Goal: Use online tool/utility: Utilize a website feature to perform a specific function

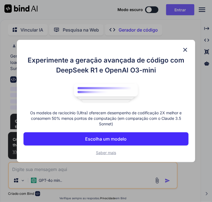
click at [181, 49] on div "Experimente a geração avançada de código com DeepSeek R1 e OpenAI O3-mini Os mo…" at bounding box center [106, 101] width 178 height 122
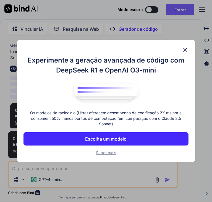
scroll to position [14, 0]
type textarea "x"
click at [183, 50] on img at bounding box center [185, 50] width 7 height 7
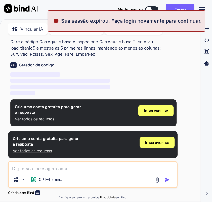
click at [75, 169] on textarea at bounding box center [93, 167] width 168 height 10
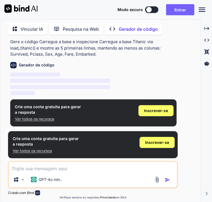
paste textarea "Carregue a base e inspecione Carregue a base Titanic via load_titanic() e mostr…"
type textarea "Carregue a base e inspecione Carregue a base Titanic via load_titanic() e mostr…"
type textarea "x"
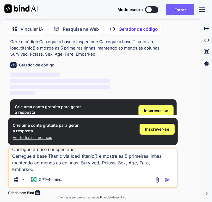
click at [81, 166] on textarea "Carregue a base e inspecione Carregue a base Titanic via load_titanic() e mostr…" at bounding box center [93, 160] width 168 height 23
type textarea "Carregue a base e inspecione Carregue a base Titanic via load_titanic() e mostr…"
click at [168, 179] on img "button" at bounding box center [168, 180] width 6 height 6
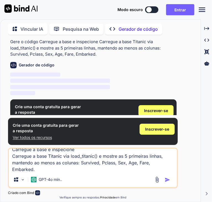
click at [166, 179] on img "button" at bounding box center [168, 180] width 6 height 6
click at [184, 9] on font "Entrar" at bounding box center [181, 9] width 12 height 5
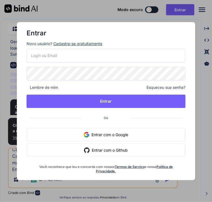
click at [109, 134] on font "Entrar com o Google" at bounding box center [110, 134] width 37 height 5
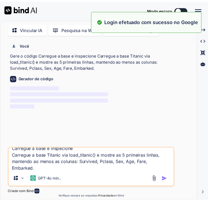
scroll to position [0, 0]
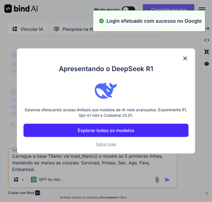
type textarea "x"
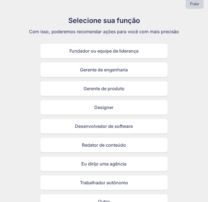
scroll to position [6, 0]
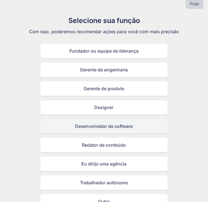
click at [120, 124] on font "Desenvolvedor de software" at bounding box center [104, 127] width 58 height 6
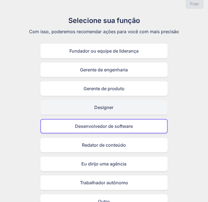
click at [110, 101] on div "Designer" at bounding box center [104, 107] width 128 height 14
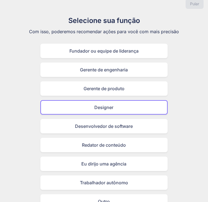
click at [140, 111] on div "Designer" at bounding box center [104, 107] width 128 height 14
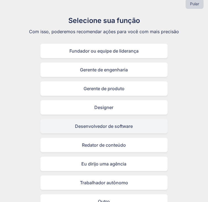
click at [140, 119] on div "Desenvolvedor de software" at bounding box center [104, 126] width 128 height 14
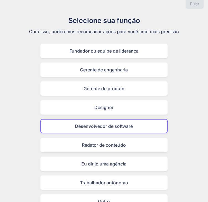
scroll to position [53, 0]
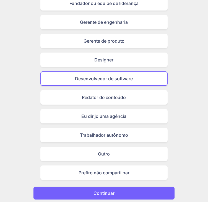
click at [163, 190] on button "Continuar" at bounding box center [104, 193] width 142 height 13
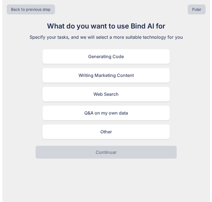
scroll to position [0, 0]
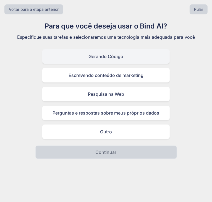
click at [116, 60] on div "Gerando Código" at bounding box center [106, 56] width 128 height 14
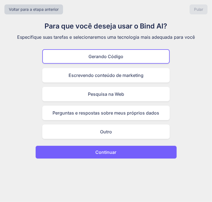
click at [110, 153] on font "Continuar" at bounding box center [106, 153] width 21 height 6
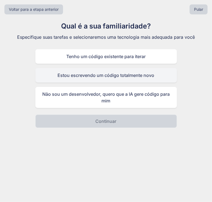
click at [111, 75] on font "Estou escrevendo um código totalmente novo" at bounding box center [106, 76] width 97 height 6
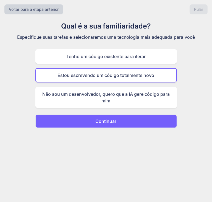
click at [107, 119] on font "Continuar" at bounding box center [106, 122] width 21 height 6
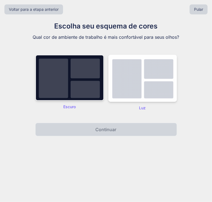
click at [75, 89] on img at bounding box center [69, 78] width 69 height 46
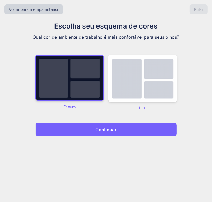
click at [89, 127] on button "Continuar" at bounding box center [106, 129] width 142 height 13
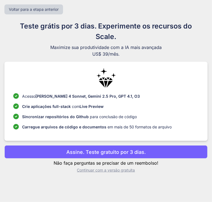
click at [98, 149] on font "Assine. Teste gratuito por 3 dias." at bounding box center [105, 152] width 79 height 6
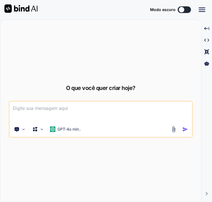
click at [107, 109] on textarea at bounding box center [100, 112] width 183 height 20
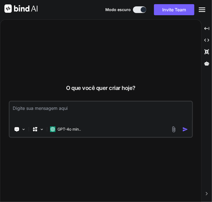
type textarea "x"
type textarea "Carregue a base e inspecione Carregue a base Titanic via load_titanic() e mostr…"
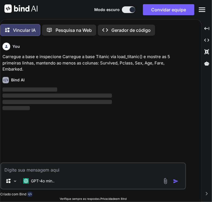
scroll to position [2, 0]
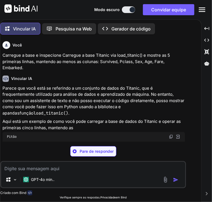
click at [129, 119] on font "Aqui está um exemplo de como você pode carregar a base de dados do Titanic e op…" at bounding box center [92, 125] width 180 height 12
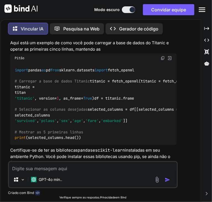
type textarea "x"
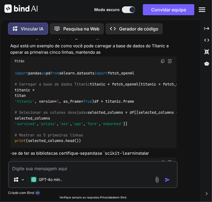
scroll to position [75, 0]
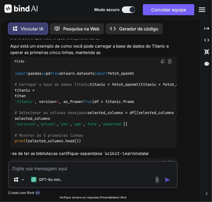
click at [163, 62] on img at bounding box center [163, 61] width 4 height 4
click at [110, 166] on textarea at bounding box center [93, 167] width 168 height 10
paste textarea "import pandas as pd from sklearn.datasets import fetch_openml # Carregar a base…"
type textarea "import pandas as pd from sklearn.datasets import fetch_openml # Carregar a base…"
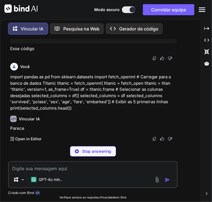
scroll to position [254, 0]
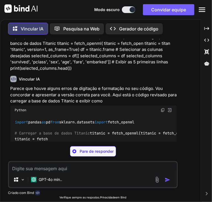
click at [149, 71] on font "import pandas as pd from sklearn.datasets import fetch_openml # Carregar para o…" at bounding box center [90, 52] width 161 height 37
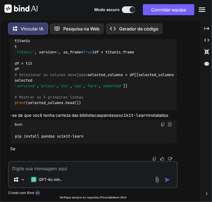
scroll to position [354, 0]
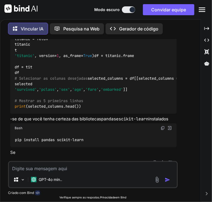
click at [150, 96] on div "import pandas as pd from sklearn.datasets import fetch_openml # Carregar a base…" at bounding box center [93, 64] width 167 height 99
click at [148, 109] on div "import pandas as pd from sklearn.datasets import fetch_openml # Carregar a base…" at bounding box center [93, 64] width 167 height 99
click at [138, 166] on textarea at bounding box center [93, 167] width 168 height 10
paste textarea "roporção amostral de sobreviventes p ^ ​ Estime a proporção amostral p ^ ​ de S…"
type textarea "roporção amostral de sobreviventes p ^ ​ Estime a proporção amostral p ^ ​ de S…"
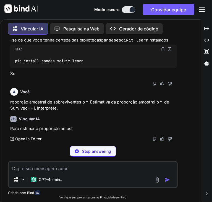
scroll to position [541, 0]
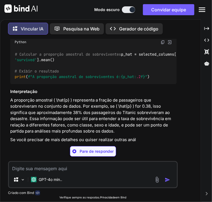
click at [198, 125] on div "Vincular IA Pesquisa na Web Created with Pixso. Gerador de código Você Carregue…" at bounding box center [100, 110] width 201 height 184
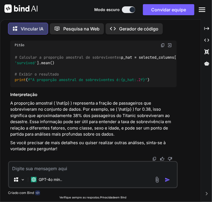
click at [115, 133] on div "Vincular IA Para estimar a proporção amostral de sobreviventes (( \hat{p} )) no…" at bounding box center [93, 84] width 167 height 154
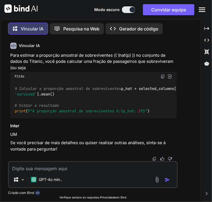
scroll to position [630, 0]
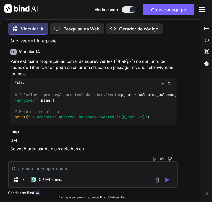
click at [163, 81] on img at bounding box center [163, 83] width 4 height 4
click at [65, 167] on textarea at bounding box center [93, 167] width 168 height 10
paste textarea "Cell In[43], line 3 p_hat = selected ^ SyntaxError: invalid syntax. Maybe you m…"
type textarea "Cell In[43], line 3 p_hat = selected ^ SyntaxError: invalid syntax. Maybe you m…"
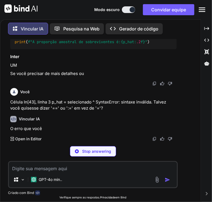
scroll to position [695, 0]
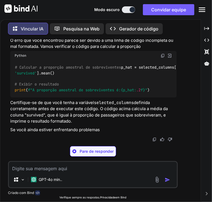
click at [198, 119] on div "Vincular IA Pesquisa na Web Created with Pixso. Gerador de código Você Carregue…" at bounding box center [100, 110] width 201 height 184
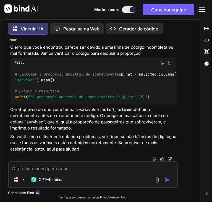
click at [113, 56] on font "O erro que você encontrou parece ser devido a uma linha de código incompleta ou…" at bounding box center [92, 51] width 165 height 12
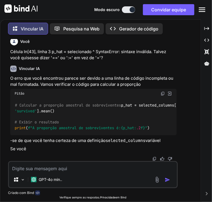
scroll to position [756, 0]
